Goal: Information Seeking & Learning: Understand process/instructions

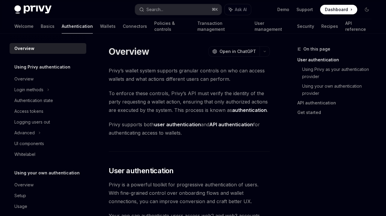
click at [71, 28] on div "Welcome Basics Authentication Wallets Connectors Policies & controls Transactio…" at bounding box center [192, 26] width 357 height 14
click at [100, 27] on link "Wallets" at bounding box center [108, 26] width 16 height 14
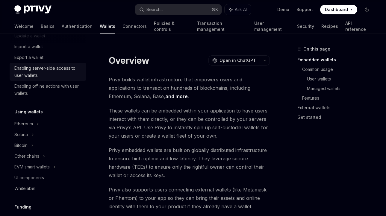
scroll to position [77, 0]
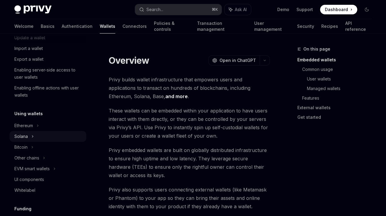
click at [54, 32] on div "Solana" at bounding box center [48, 27] width 77 height 11
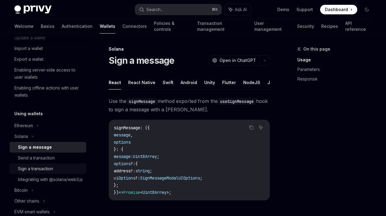
click at [40, 168] on div "Sign a transaction" at bounding box center [35, 168] width 35 height 7
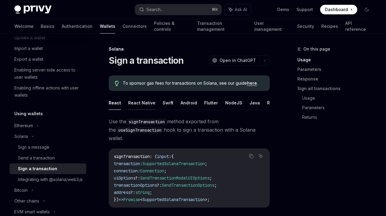
click at [143, 106] on button "React Native" at bounding box center [141, 103] width 27 height 14
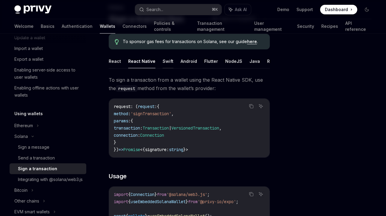
click at [167, 60] on button "Swift" at bounding box center [168, 61] width 11 height 14
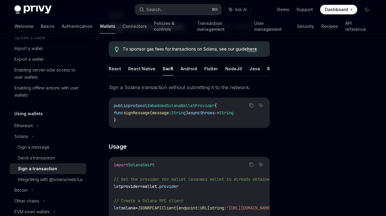
scroll to position [1, 0]
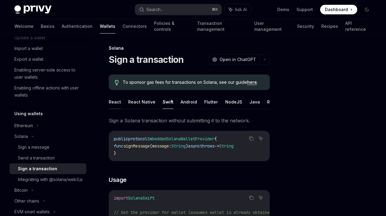
click at [115, 102] on button "React" at bounding box center [115, 102] width 12 height 14
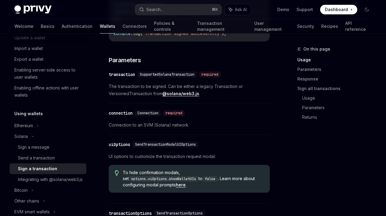
scroll to position [356, 0]
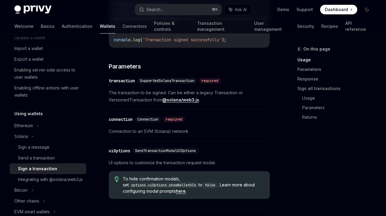
click at [186, 189] on link "here" at bounding box center [181, 191] width 10 height 5
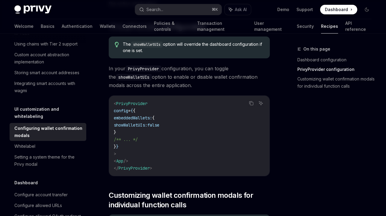
scroll to position [181, 0]
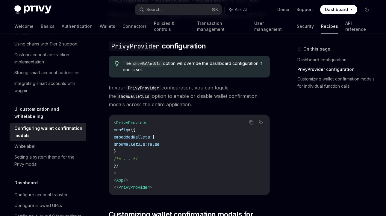
click at [139, 123] on span "PrivyProvider" at bounding box center [131, 122] width 31 height 5
copy span "PrivyProvider"
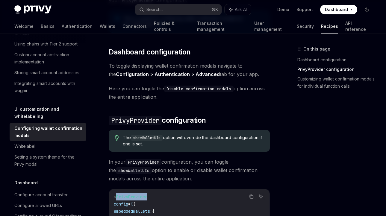
scroll to position [0, 0]
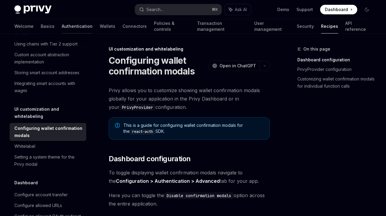
click at [62, 27] on link "Authentication" at bounding box center [77, 26] width 31 height 14
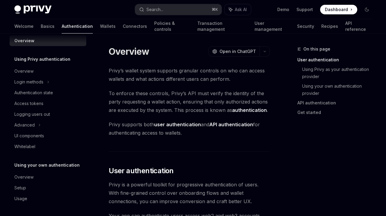
type textarea "*"
